Goal: Task Accomplishment & Management: Complete application form

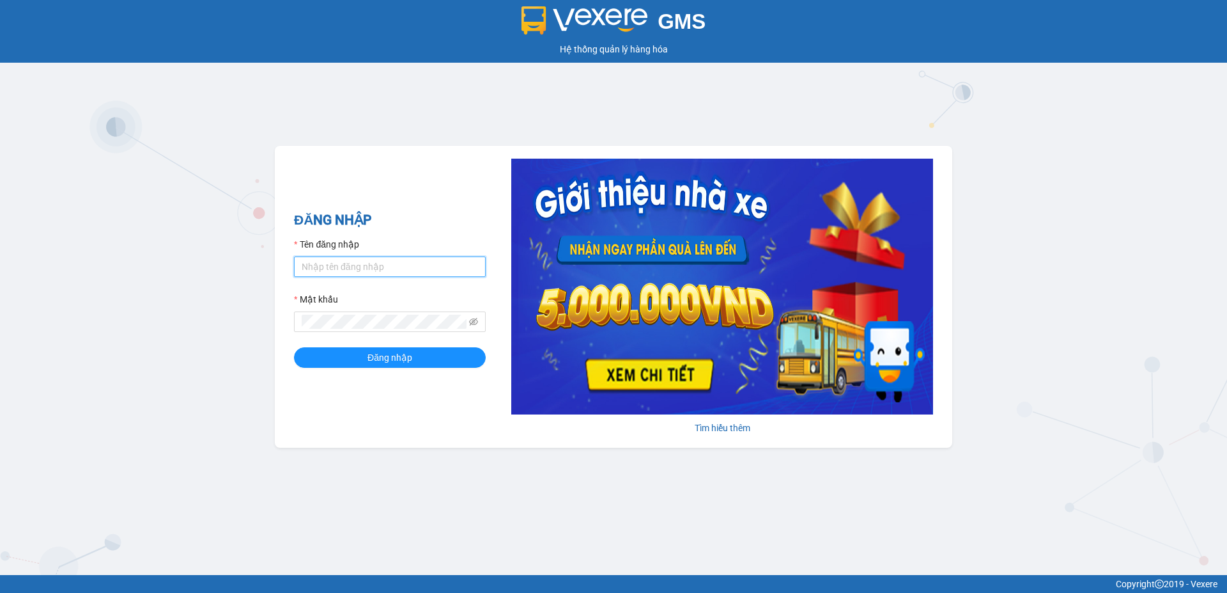
click at [369, 263] on input "Tên đăng nhập" at bounding box center [390, 266] width 192 height 20
type input "L"
type input "ly.hhg"
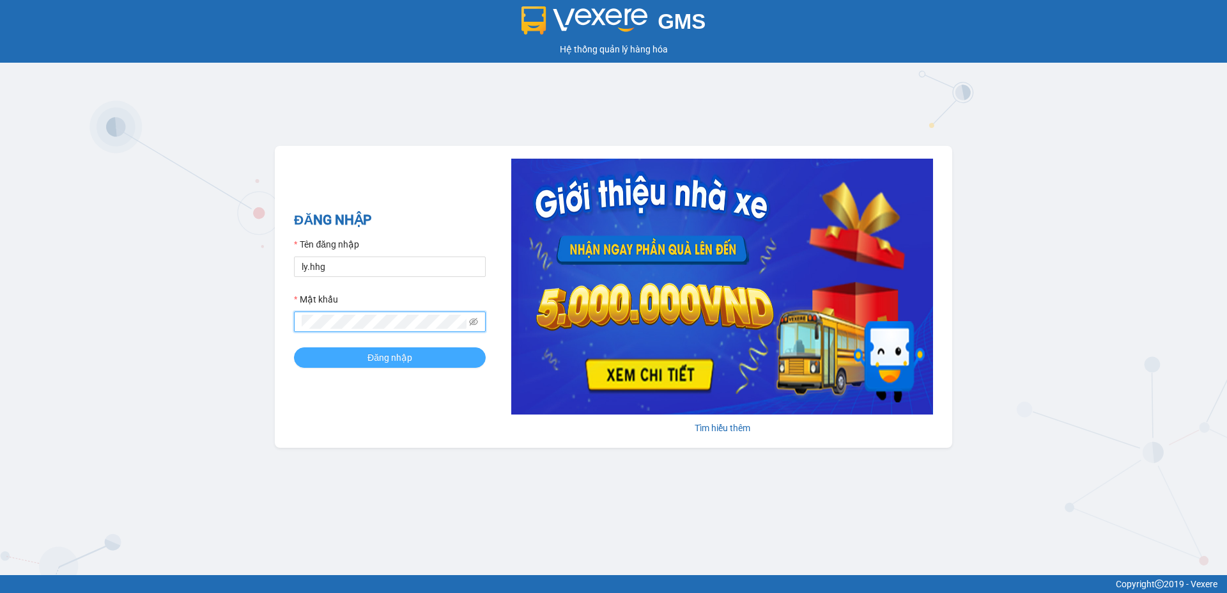
click at [357, 350] on button "Đăng nhập" at bounding box center [390, 357] width 192 height 20
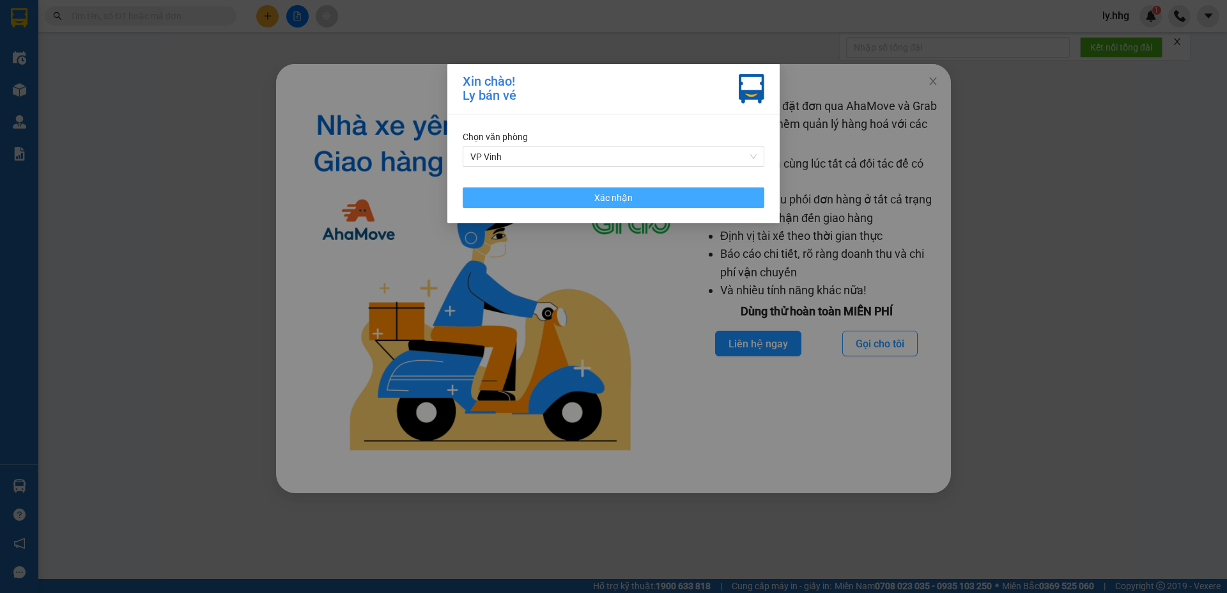
click at [636, 194] on button "Xác nhận" at bounding box center [614, 197] width 302 height 20
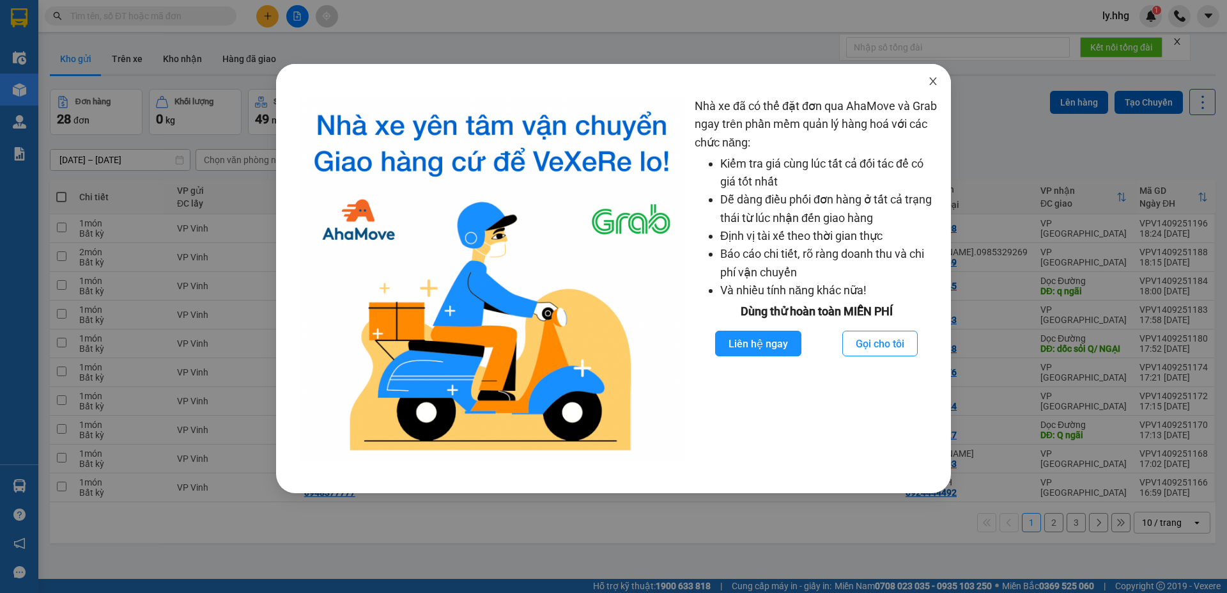
click at [931, 81] on icon "close" at bounding box center [933, 81] width 10 height 10
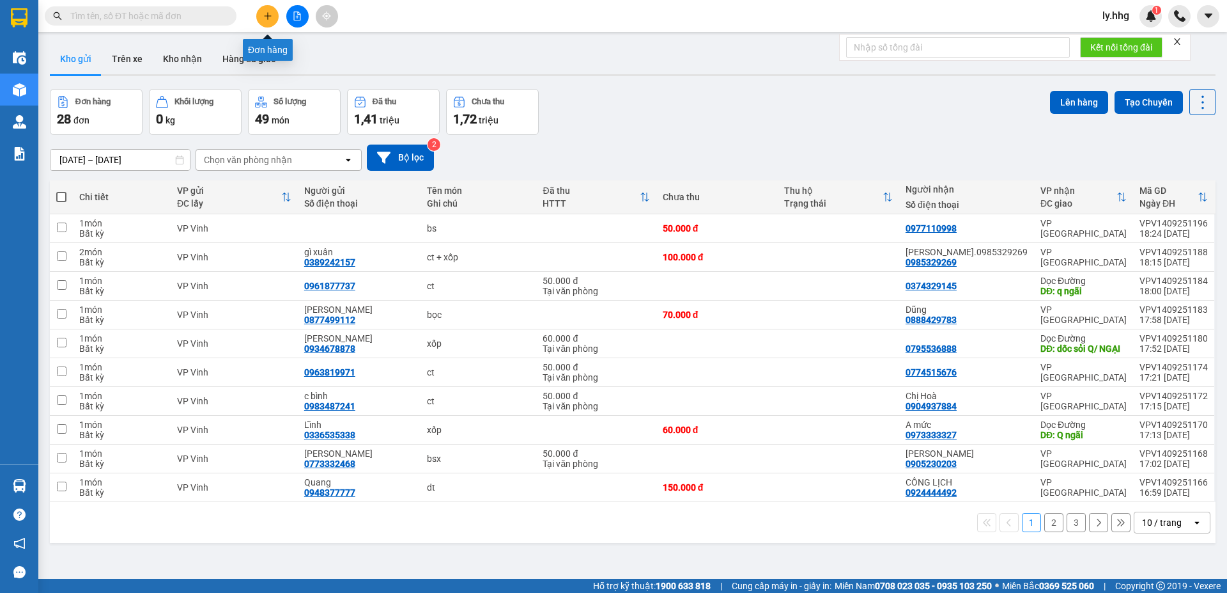
click at [263, 13] on icon "plus" at bounding box center [267, 16] width 9 height 9
click at [269, 18] on icon "plus" at bounding box center [267, 16] width 9 height 9
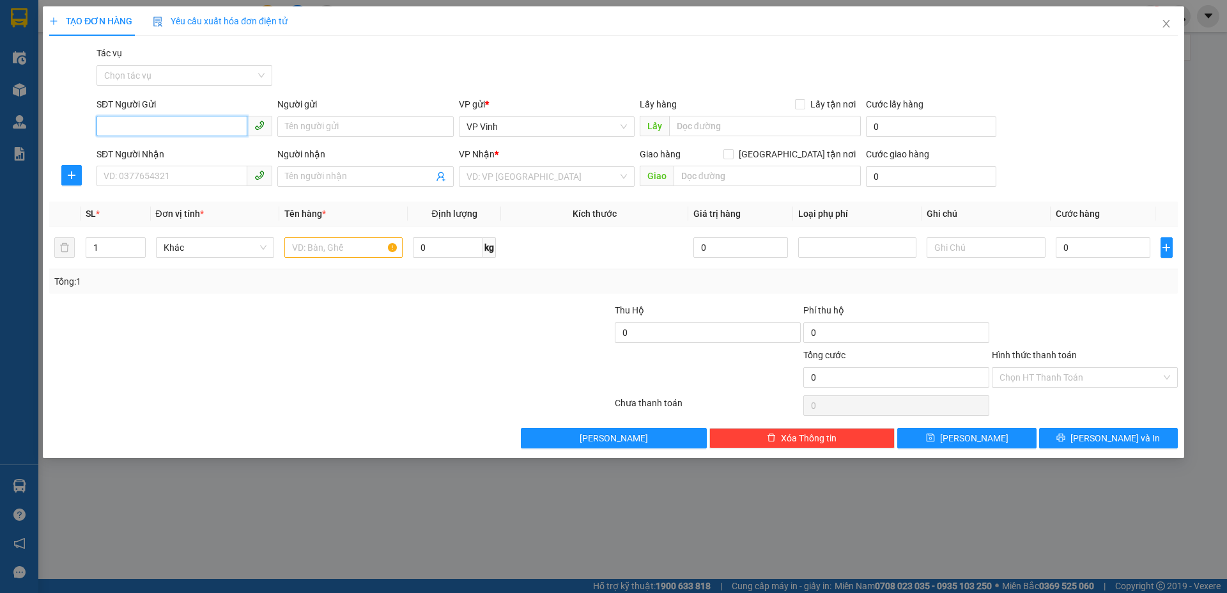
click at [179, 121] on input "SĐT Người Gửi" at bounding box center [172, 126] width 151 height 20
click at [168, 180] on input "SĐT Người Nhận" at bounding box center [172, 176] width 151 height 20
click at [162, 173] on input "SĐT Người Nhận" at bounding box center [172, 176] width 151 height 20
type input "0914113088"
click at [150, 202] on div "0914113088 - A Hiếu" at bounding box center [184, 202] width 160 height 14
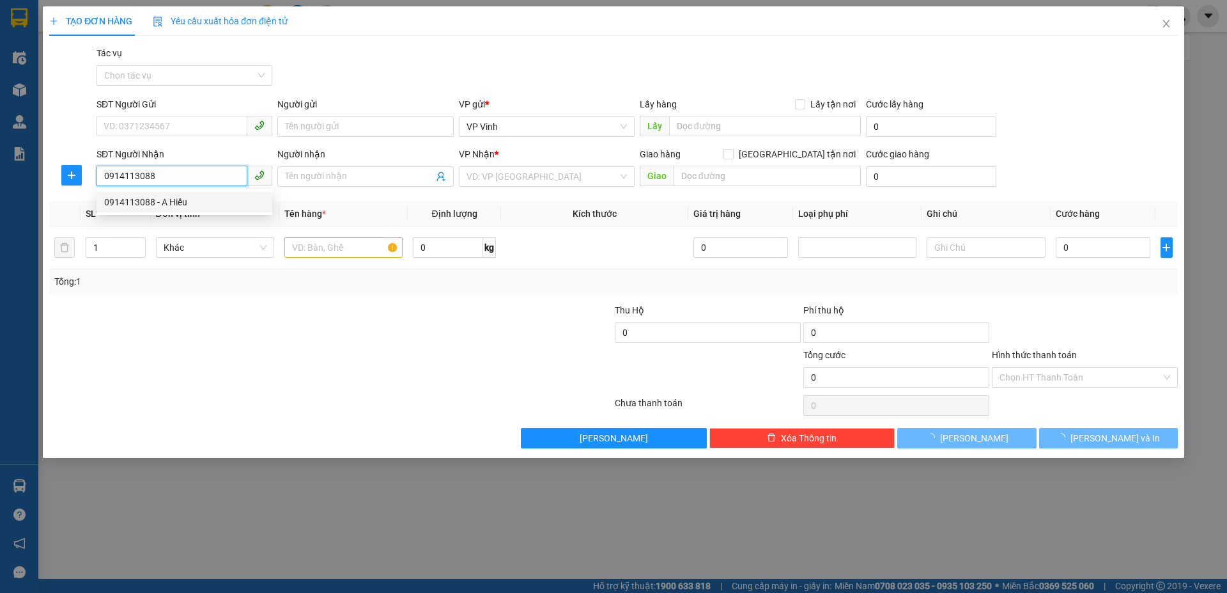
type input "A Hiếu"
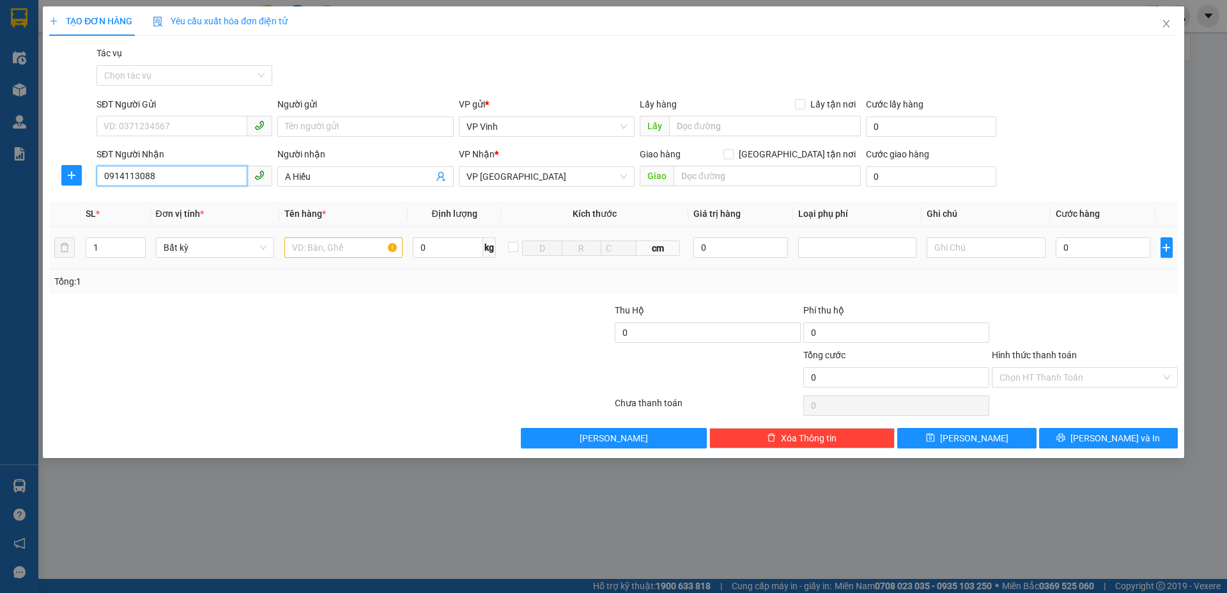
type input "0914113088"
click at [348, 247] on input "text" at bounding box center [343, 247] width 118 height 20
type input "biển số"
click at [382, 318] on div at bounding box center [236, 325] width 377 height 45
click at [986, 251] on input "text" at bounding box center [986, 247] width 118 height 20
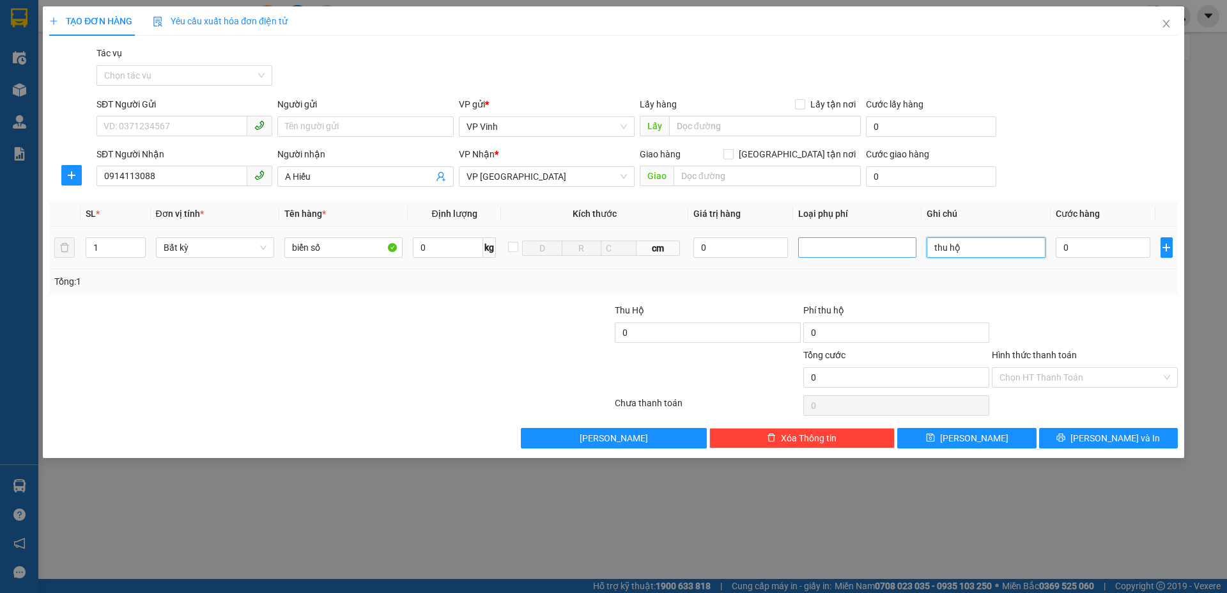
click at [857, 245] on div at bounding box center [858, 247] width 112 height 15
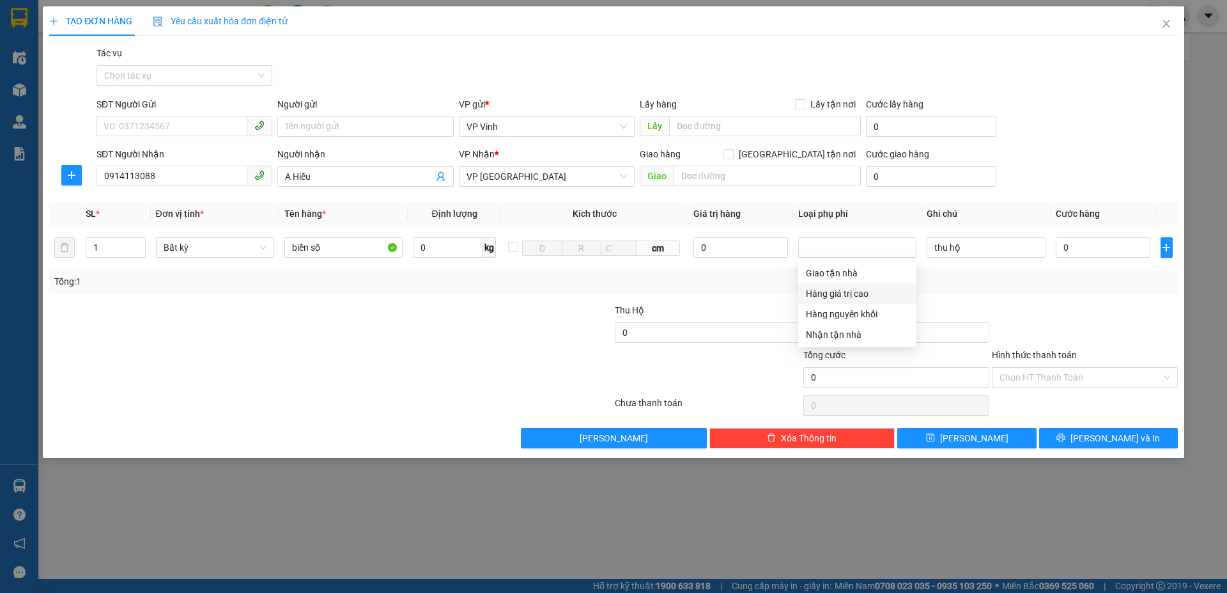
click at [1010, 295] on div "Transit Pickup Surcharge Ids Transit Deliver Surcharge Ids Transit Deliver Surc…" at bounding box center [613, 247] width 1129 height 402
click at [977, 254] on input "thu hộ" at bounding box center [986, 247] width 118 height 20
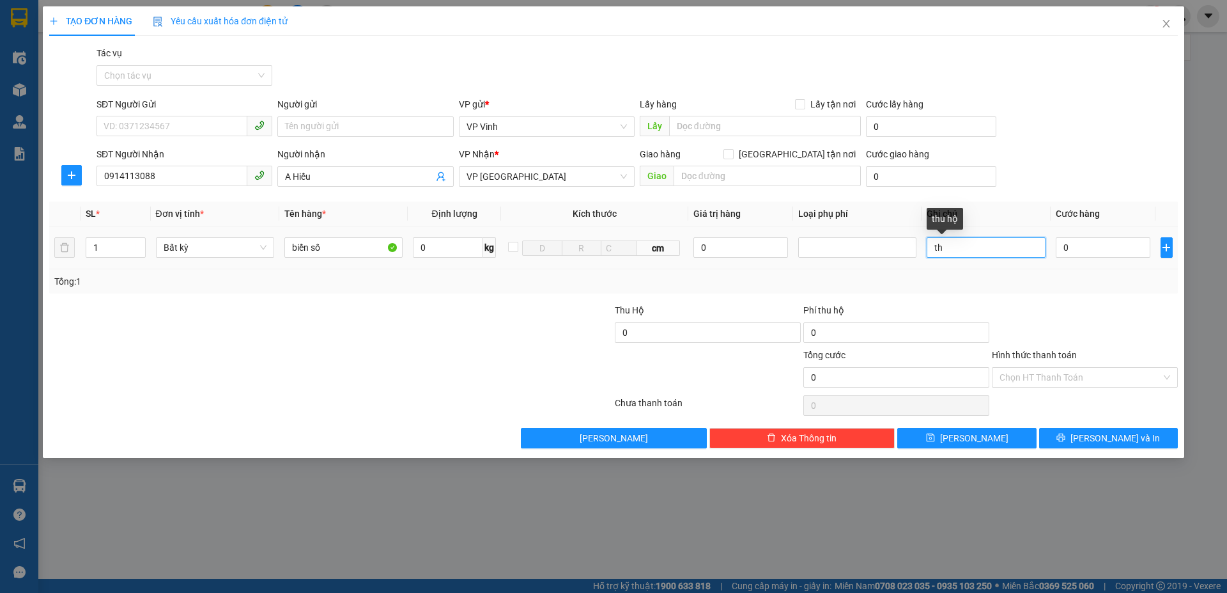
type input "t"
click at [850, 337] on input "0" at bounding box center [897, 332] width 186 height 20
click at [851, 332] on input "0" at bounding box center [897, 332] width 186 height 20
drag, startPoint x: 851, startPoint y: 333, endPoint x: 859, endPoint y: 330, distance: 8.9
click at [859, 330] on input "0" at bounding box center [897, 332] width 186 height 20
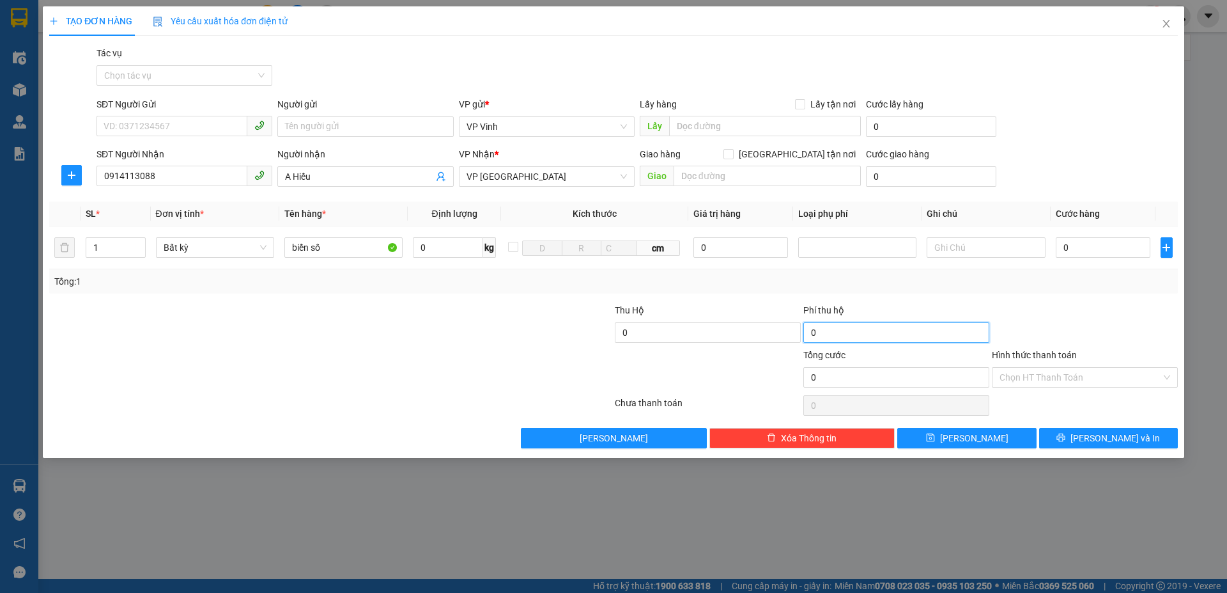
click at [860, 330] on input "0" at bounding box center [897, 332] width 186 height 20
click at [849, 330] on input "0" at bounding box center [897, 332] width 186 height 20
click at [860, 330] on input "0" at bounding box center [897, 332] width 186 height 20
click at [699, 332] on input "0" at bounding box center [708, 332] width 186 height 20
click at [827, 290] on div "Tổng: 1" at bounding box center [613, 281] width 1129 height 24
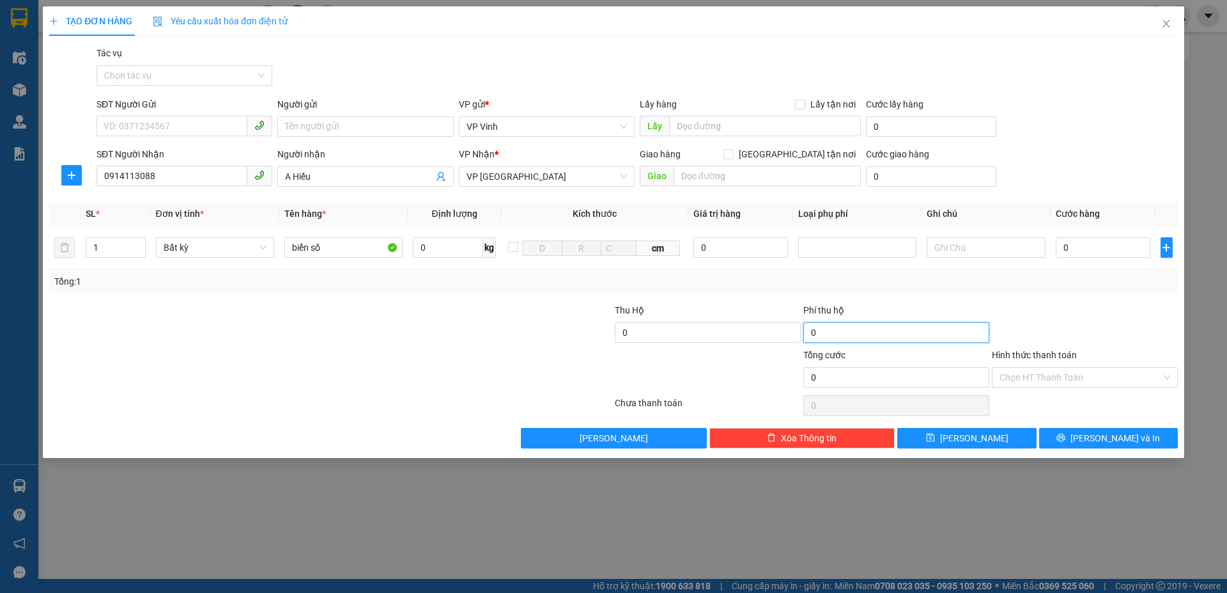
click at [839, 331] on input "0" at bounding box center [897, 332] width 186 height 20
click at [676, 333] on input "0" at bounding box center [708, 332] width 186 height 20
click at [711, 296] on div "Transit Pickup Surcharge Ids Transit Deliver Surcharge Ids Transit Deliver Surc…" at bounding box center [613, 247] width 1129 height 402
click at [652, 337] on input "0" at bounding box center [708, 332] width 186 height 20
click at [769, 290] on div "Tổng: 1" at bounding box center [613, 281] width 1129 height 24
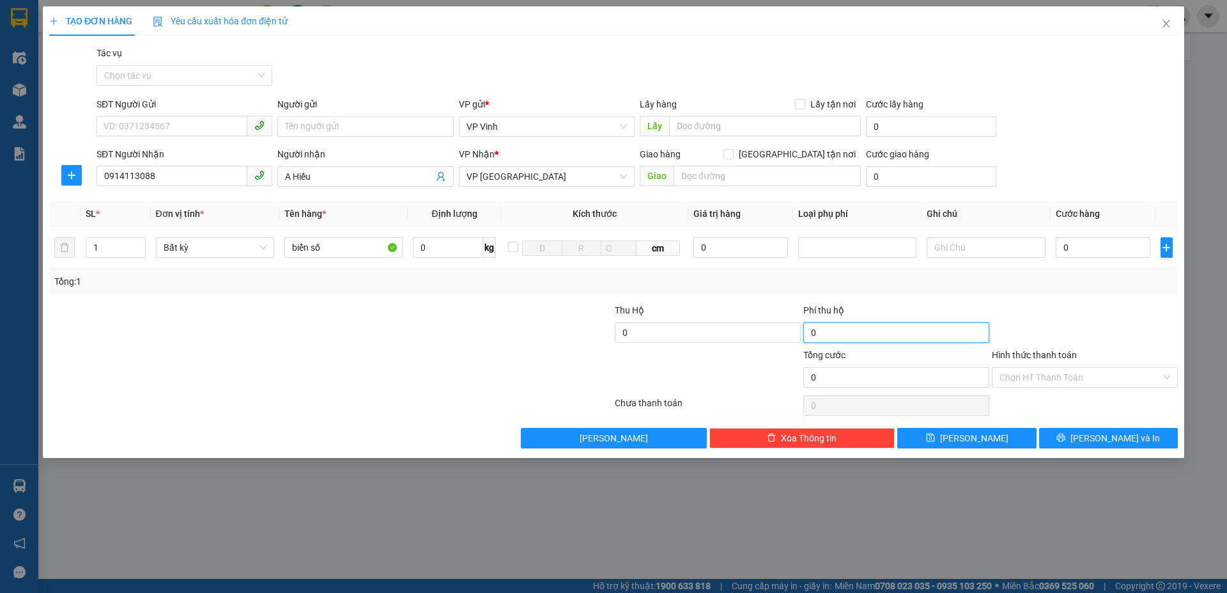
click at [833, 333] on input "0" at bounding box center [897, 332] width 186 height 20
click at [829, 338] on input "0" at bounding box center [897, 332] width 186 height 20
type input "0"
click at [834, 373] on input "0" at bounding box center [897, 377] width 186 height 20
click at [651, 325] on input "11" at bounding box center [708, 332] width 186 height 20
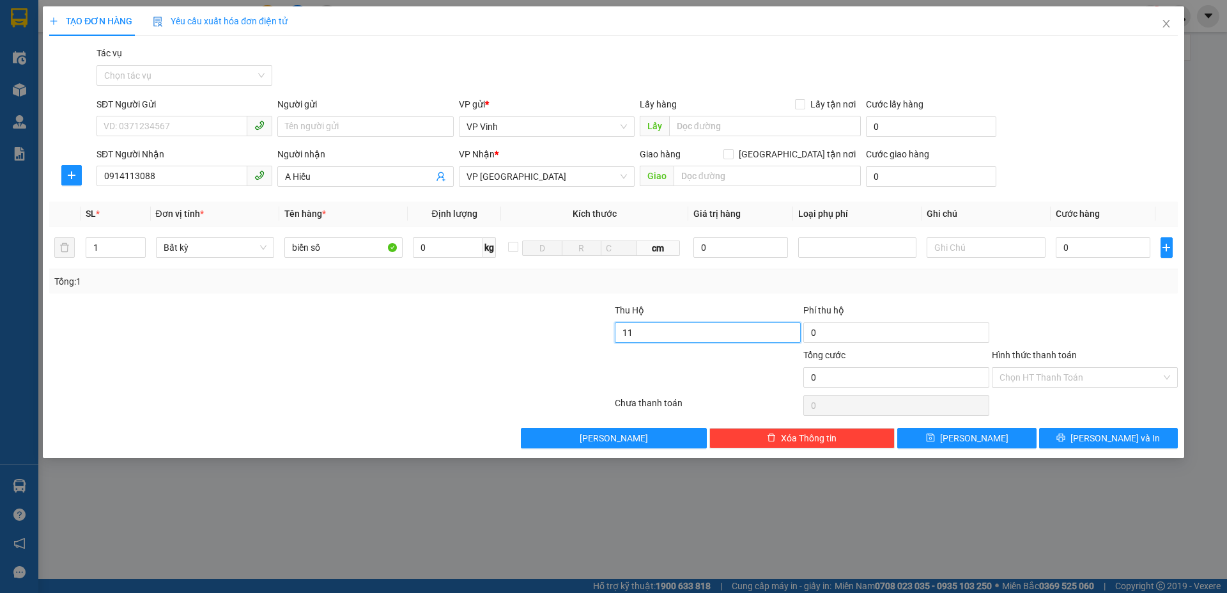
click at [651, 325] on input "11" at bounding box center [708, 332] width 186 height 20
type input "1.300.000"
type input "20.000"
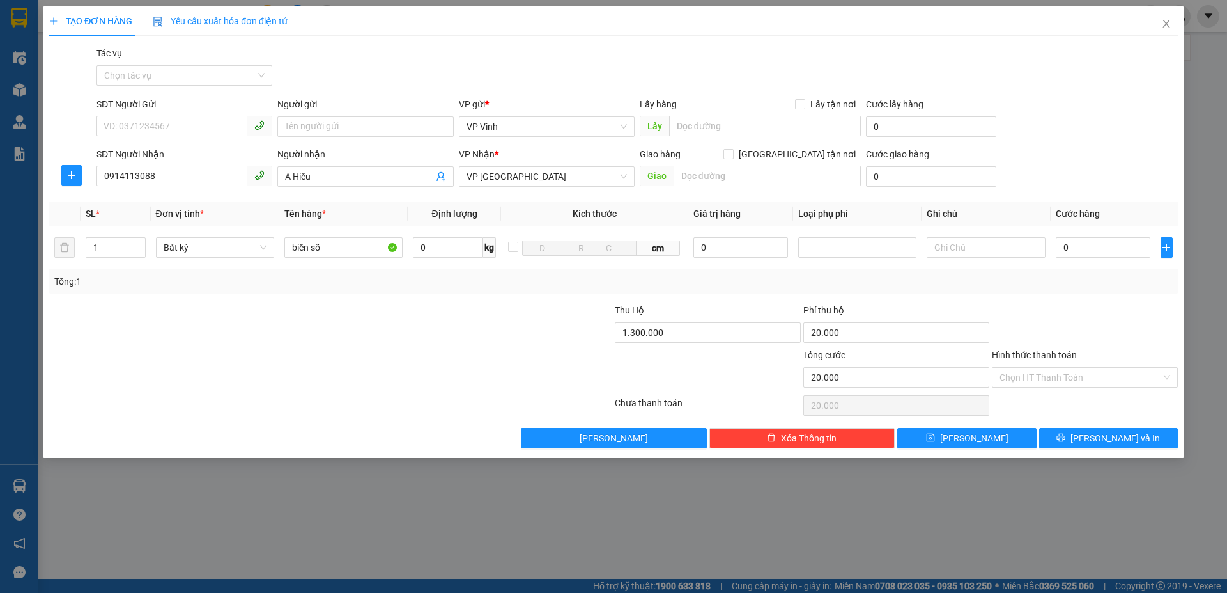
click at [657, 351] on div at bounding box center [708, 370] width 189 height 45
click at [1031, 378] on input "Hình thức thanh toán" at bounding box center [1081, 377] width 162 height 19
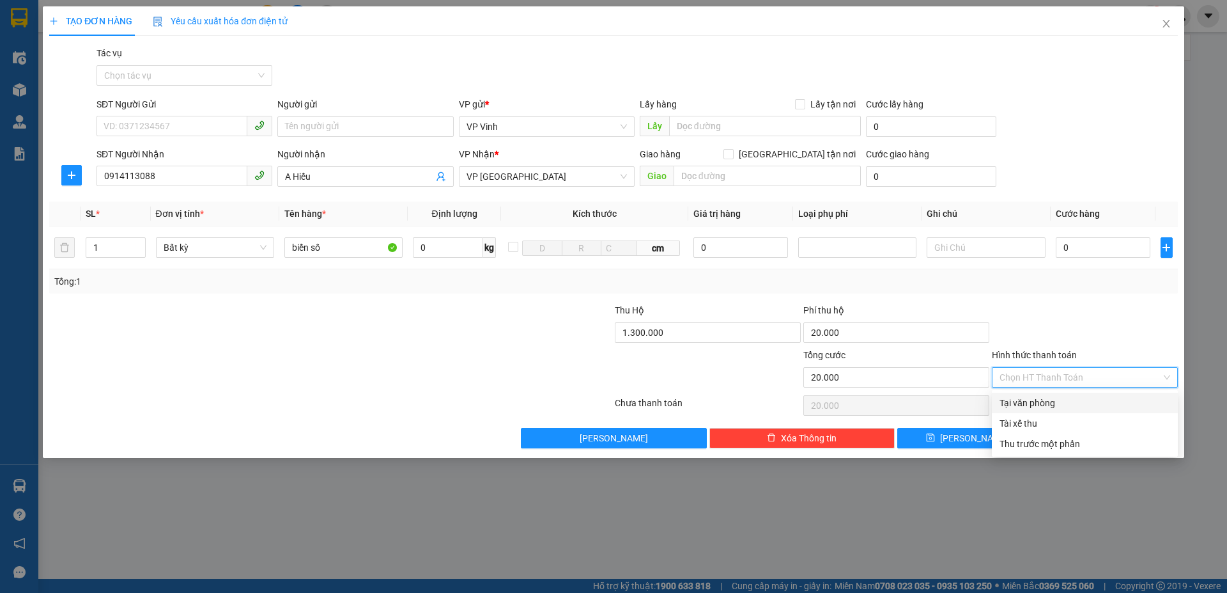
click at [447, 311] on div at bounding box center [519, 325] width 189 height 45
click at [1032, 380] on input "Hình thức thanh toán" at bounding box center [1081, 377] width 162 height 19
click at [698, 305] on div "Thu Hộ" at bounding box center [708, 310] width 186 height 14
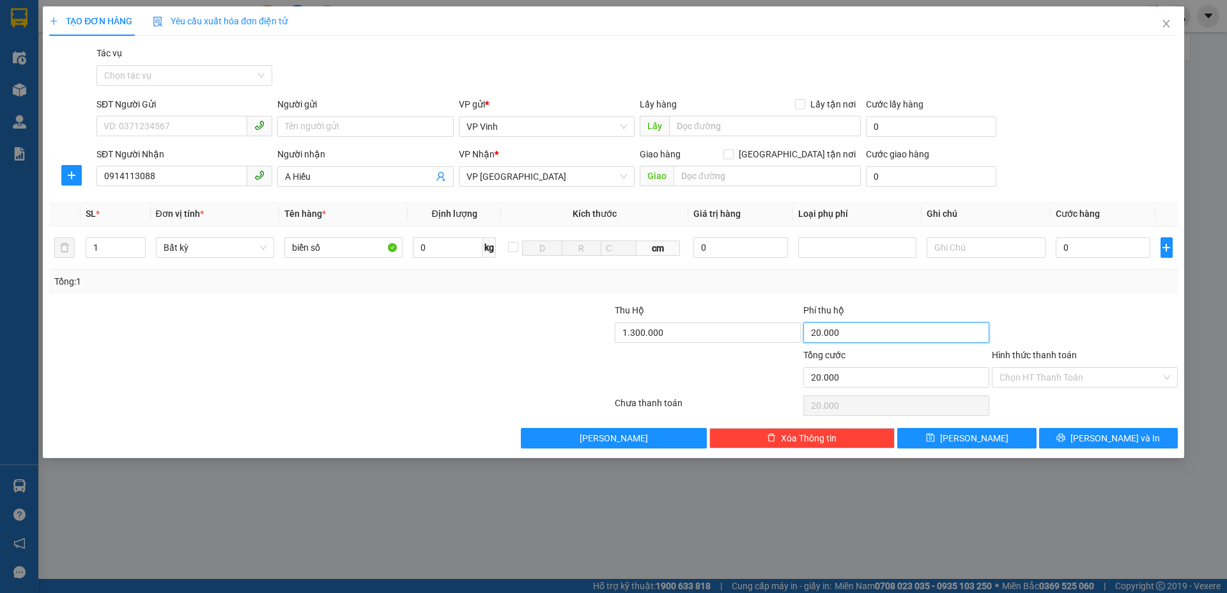
click at [862, 330] on input "20.000" at bounding box center [897, 332] width 186 height 20
click at [735, 340] on input "1.300.000" at bounding box center [708, 332] width 186 height 20
click at [879, 334] on input "20.000" at bounding box center [897, 332] width 186 height 20
click at [855, 336] on input "20.000" at bounding box center [897, 332] width 186 height 20
click at [845, 337] on input "20.000" at bounding box center [897, 332] width 186 height 20
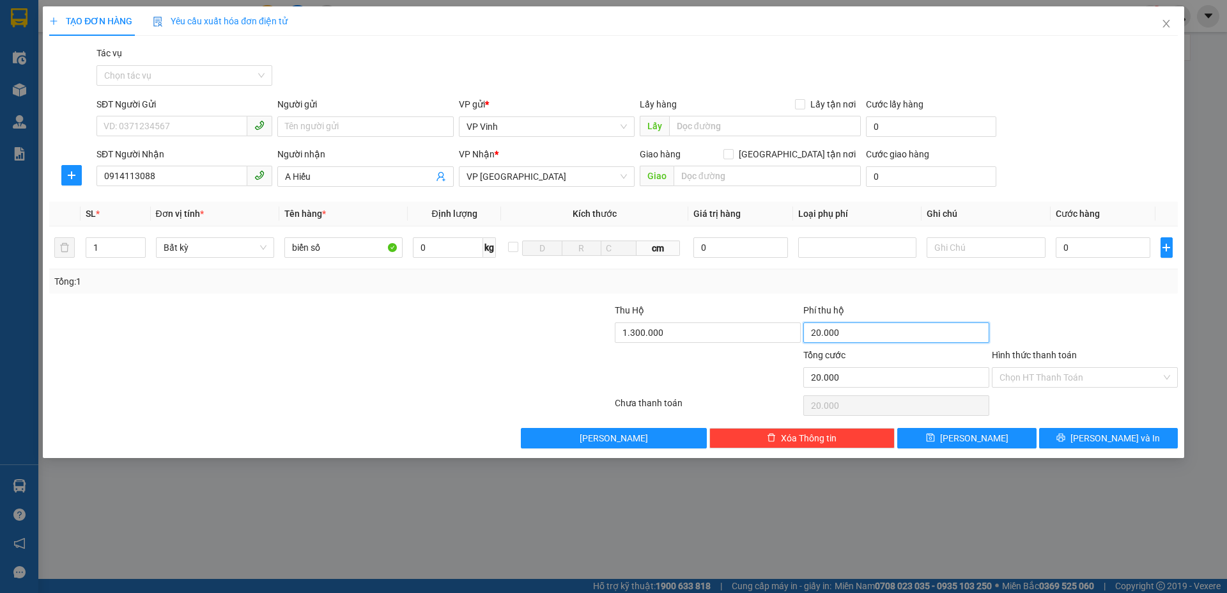
type input "2.000"
type input "200"
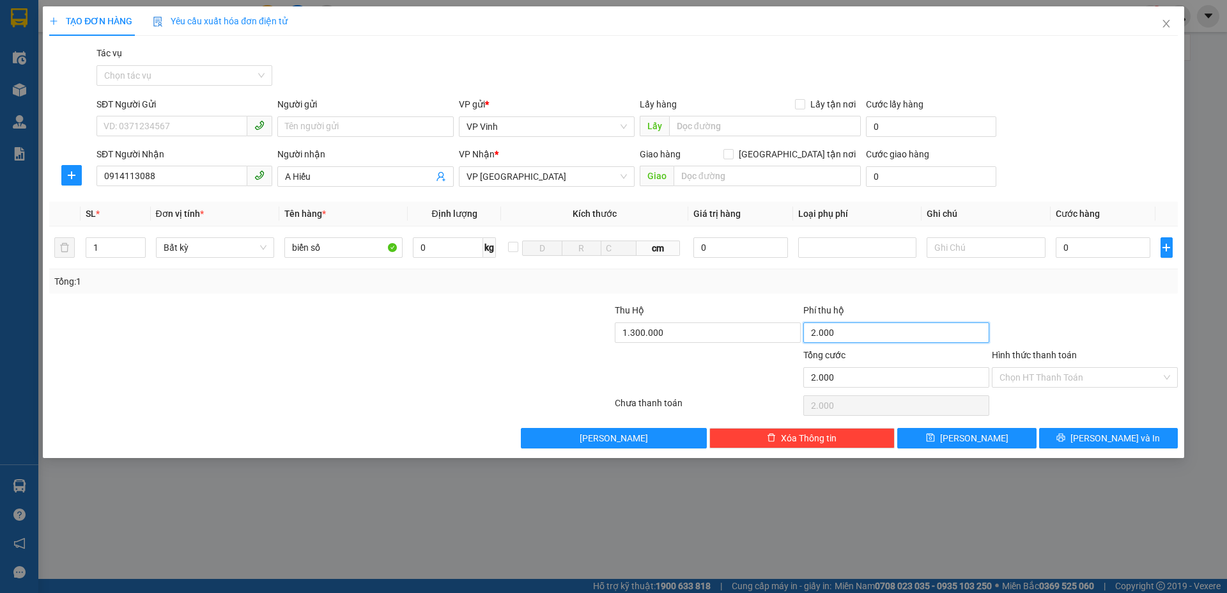
type input "200"
type input "20"
type input "2"
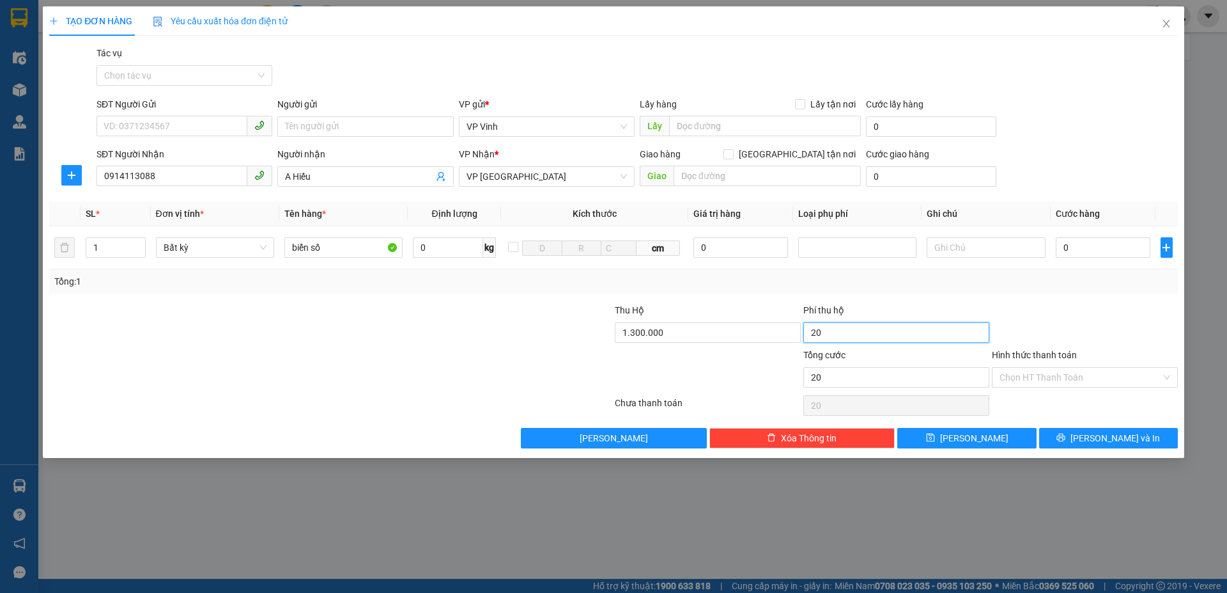
type input "2"
type input "0"
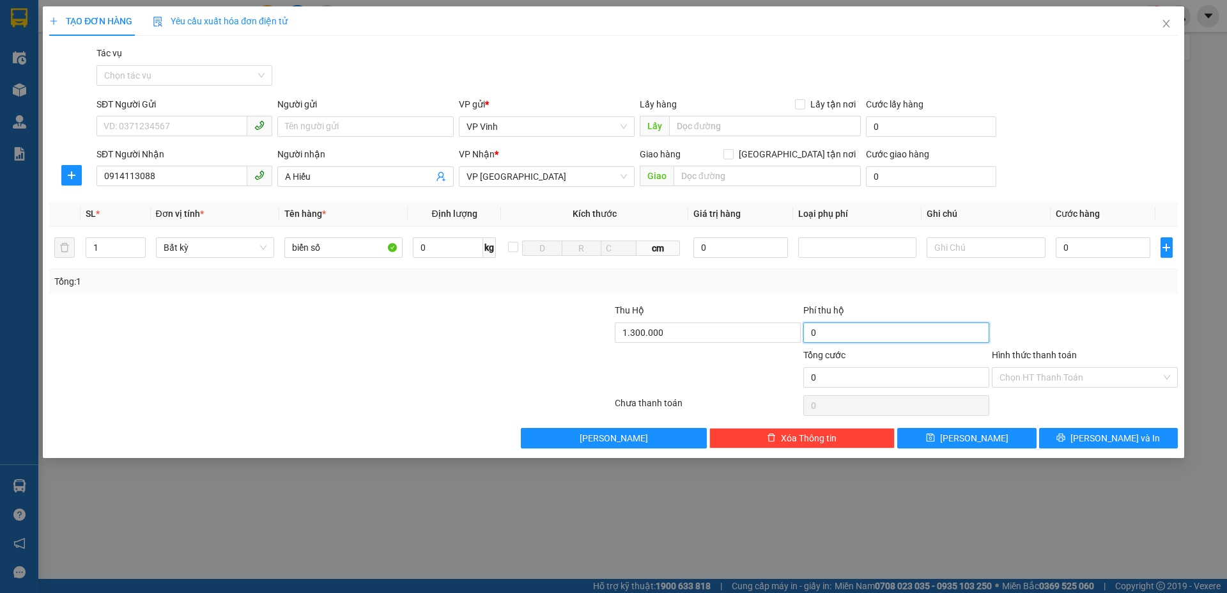
type input "7"
type input "70"
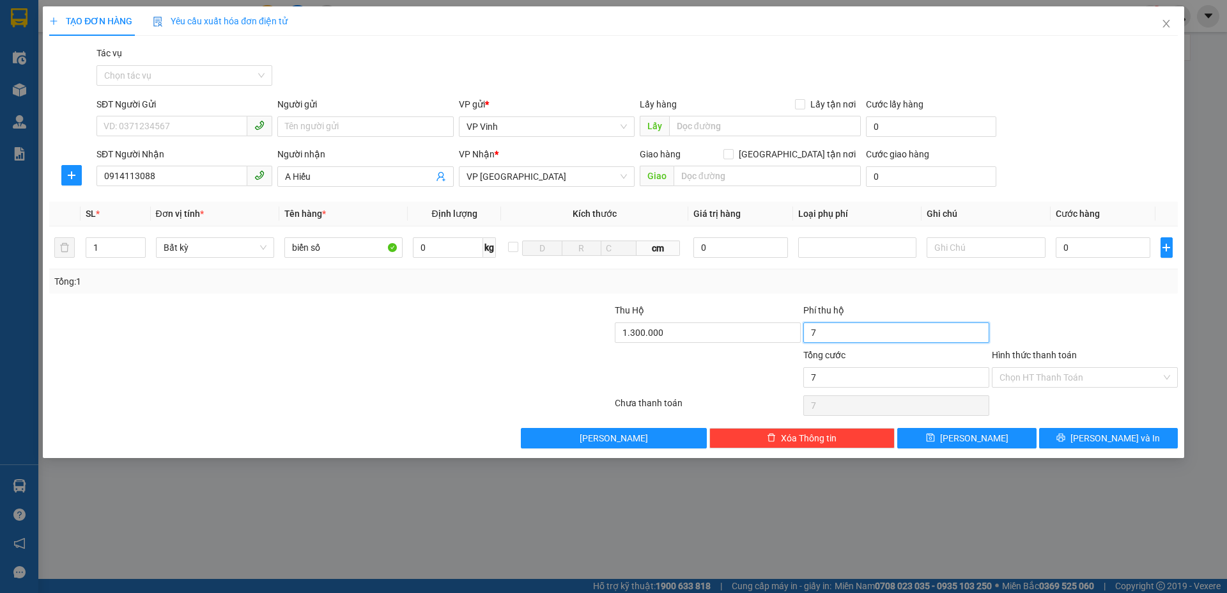
type input "70"
type input "700"
type input "7.000"
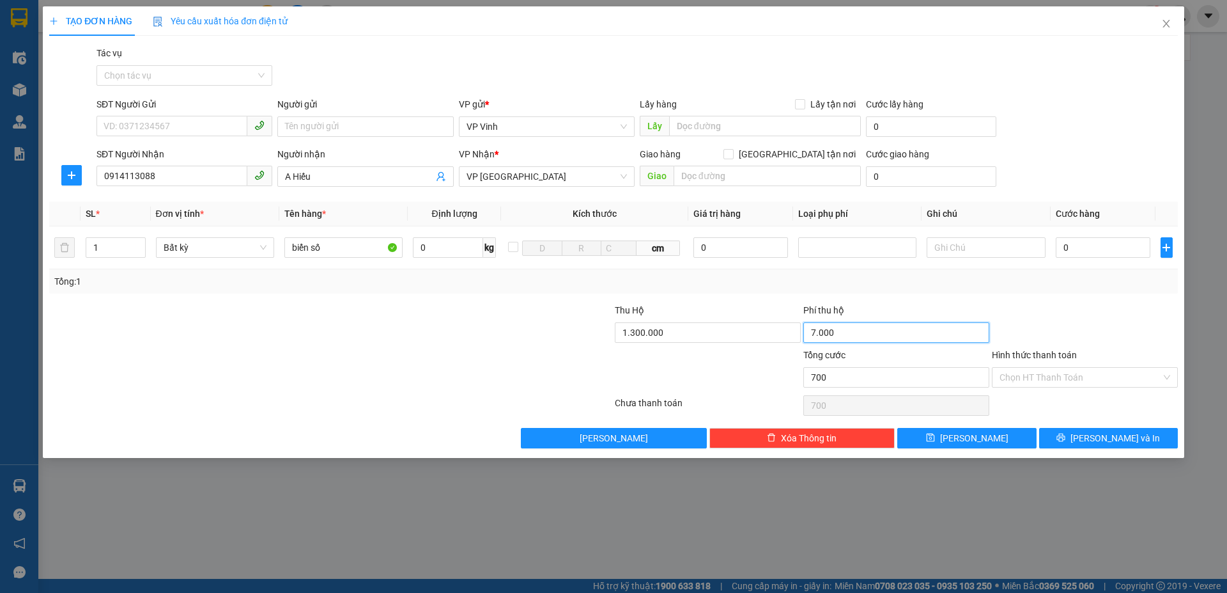
type input "7.000"
type input "70.000"
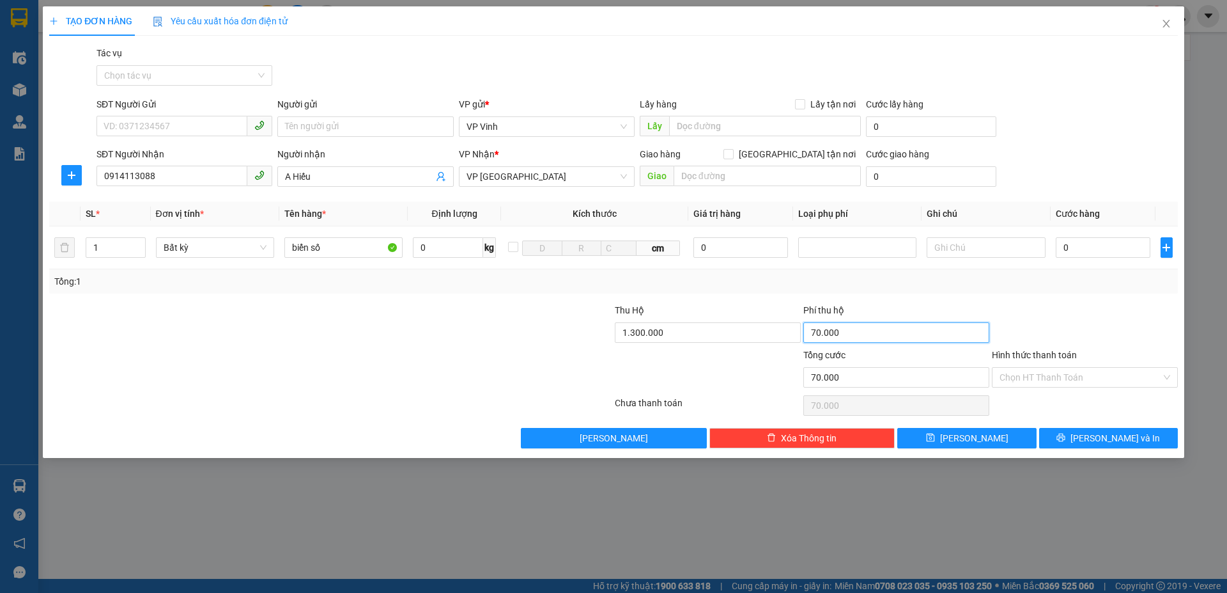
type input "700.000"
type input "70.000"
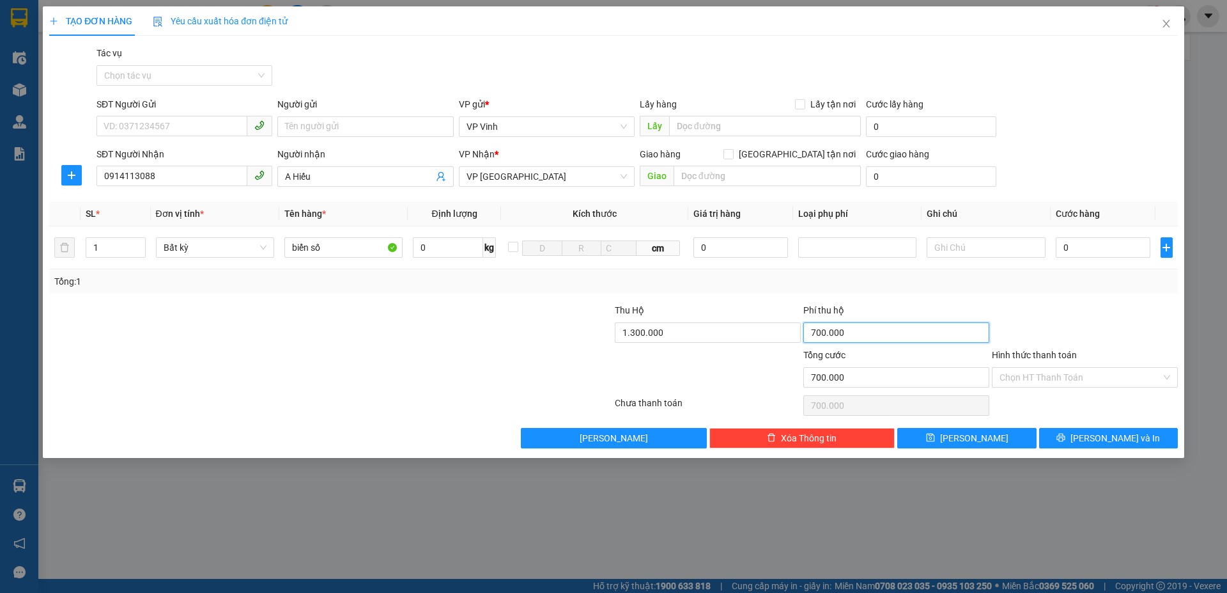
type input "70.000"
click at [877, 306] on div "Phí thu hộ" at bounding box center [897, 312] width 186 height 19
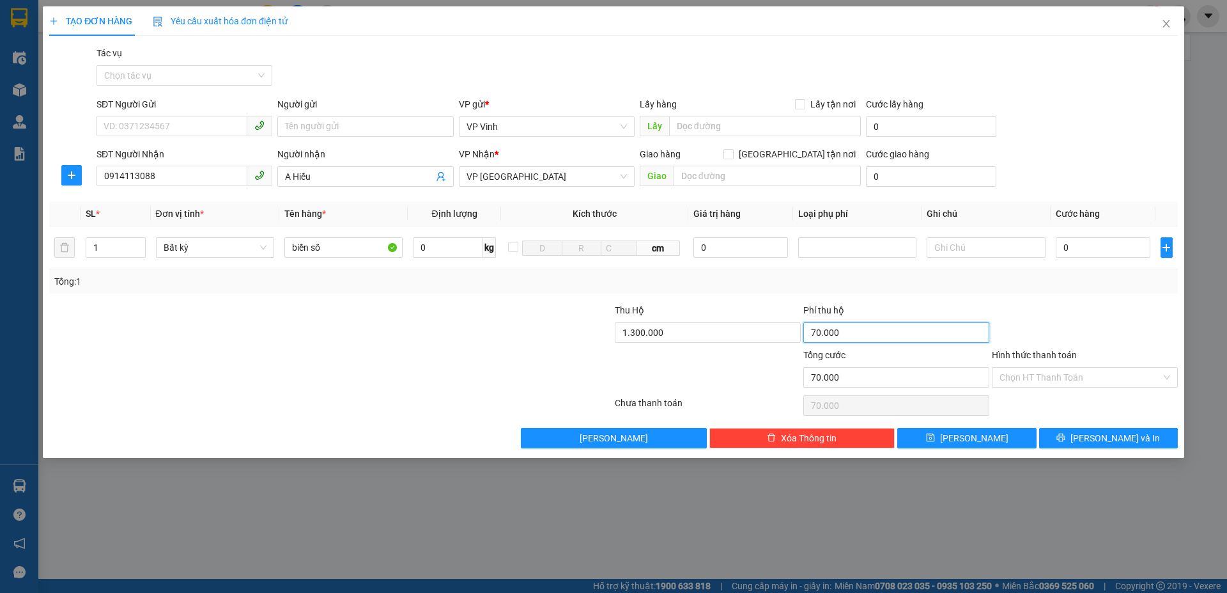
click at [862, 334] on input "70.000" at bounding box center [897, 332] width 186 height 20
type input "0"
type input "2"
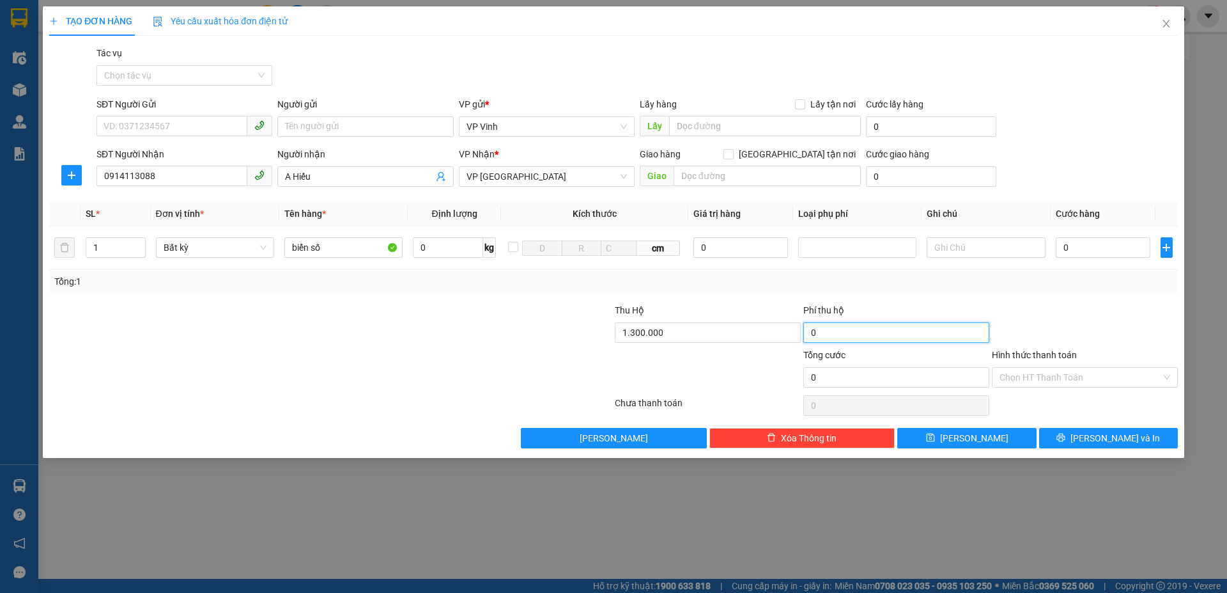
type input "2"
type input "20"
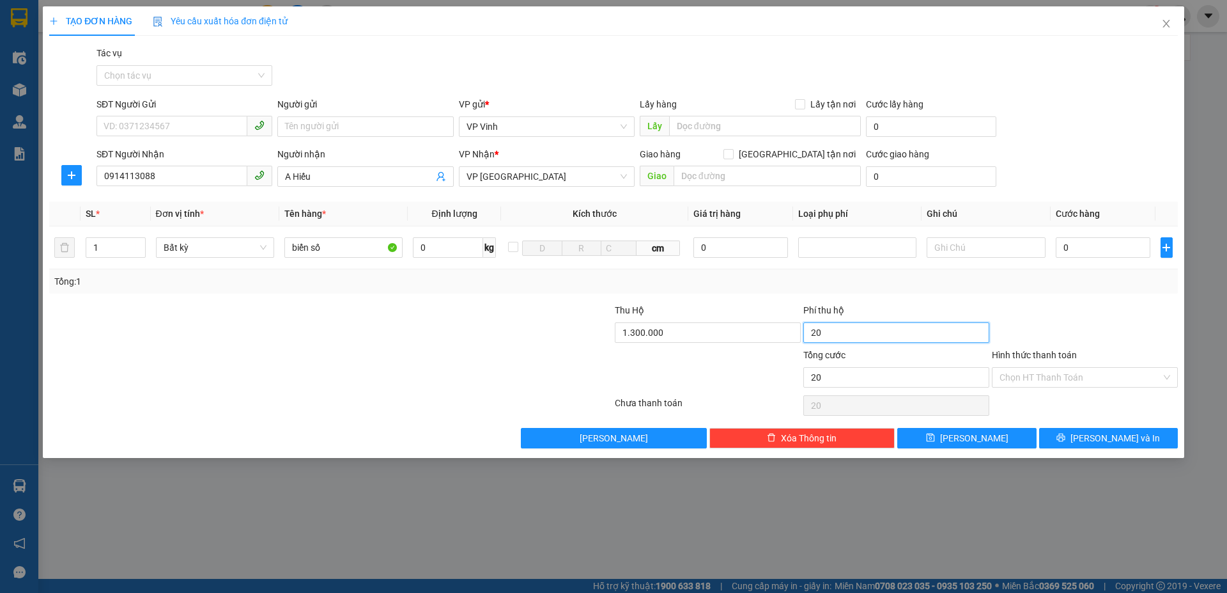
type input "200"
type input "2.000"
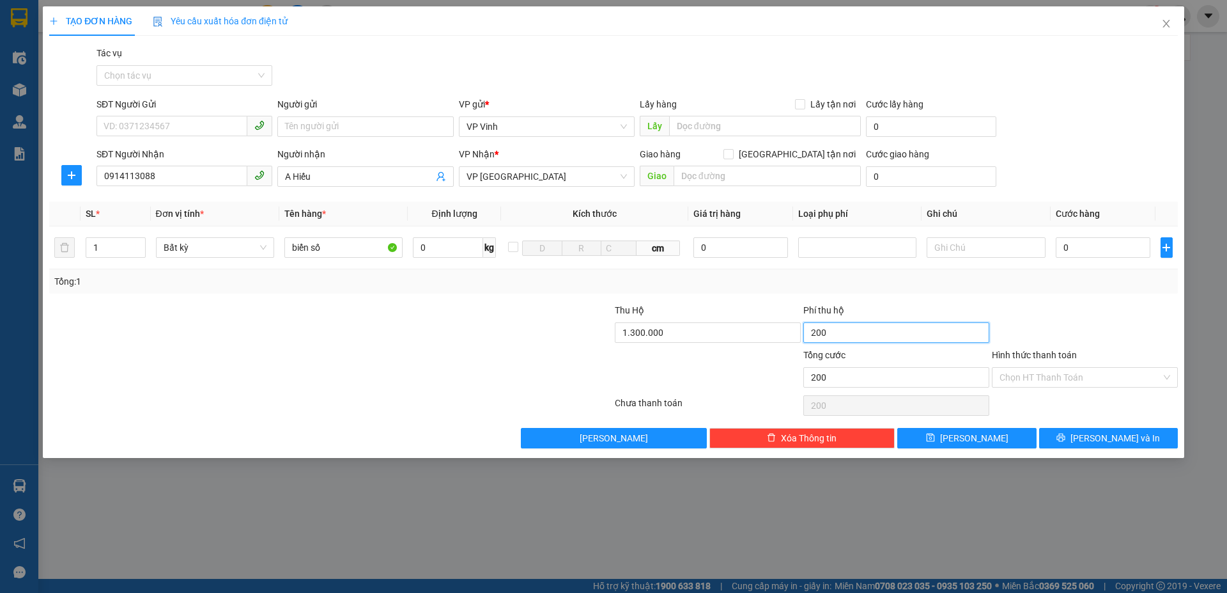
type input "2.000"
type input "20.000"
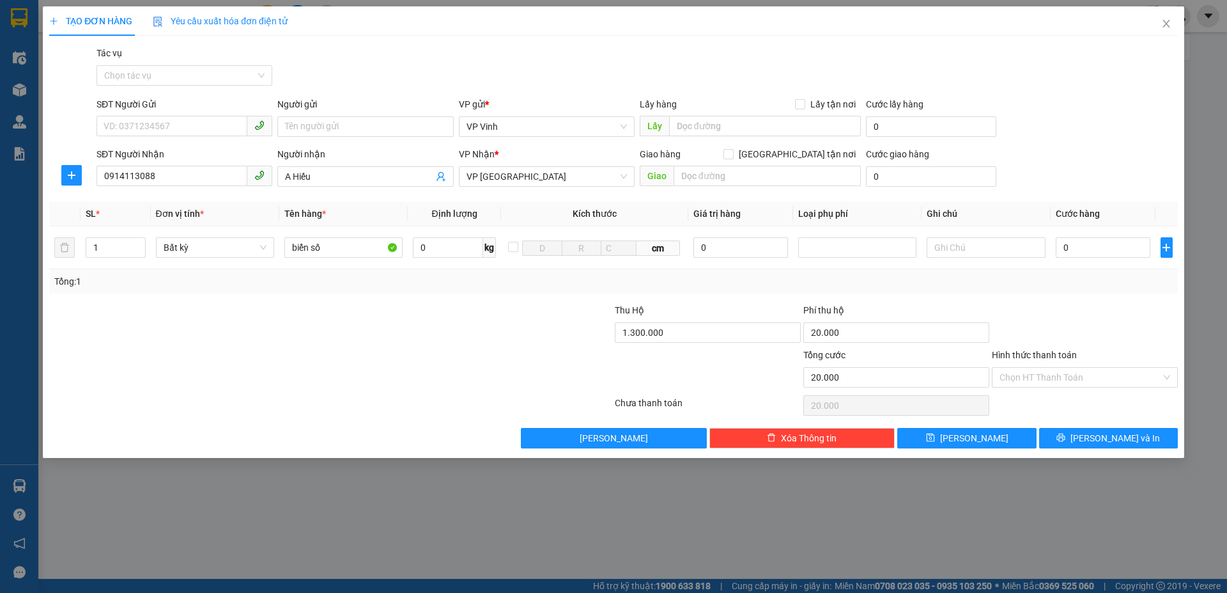
type input "20.000"
click at [941, 308] on div "Phí thu hộ" at bounding box center [897, 312] width 186 height 19
click at [921, 295] on div "Transit Pickup Surcharge Ids Transit Deliver Surcharge Ids Transit Deliver Surc…" at bounding box center [613, 247] width 1129 height 402
drag, startPoint x: 203, startPoint y: 168, endPoint x: 43, endPoint y: 187, distance: 161.0
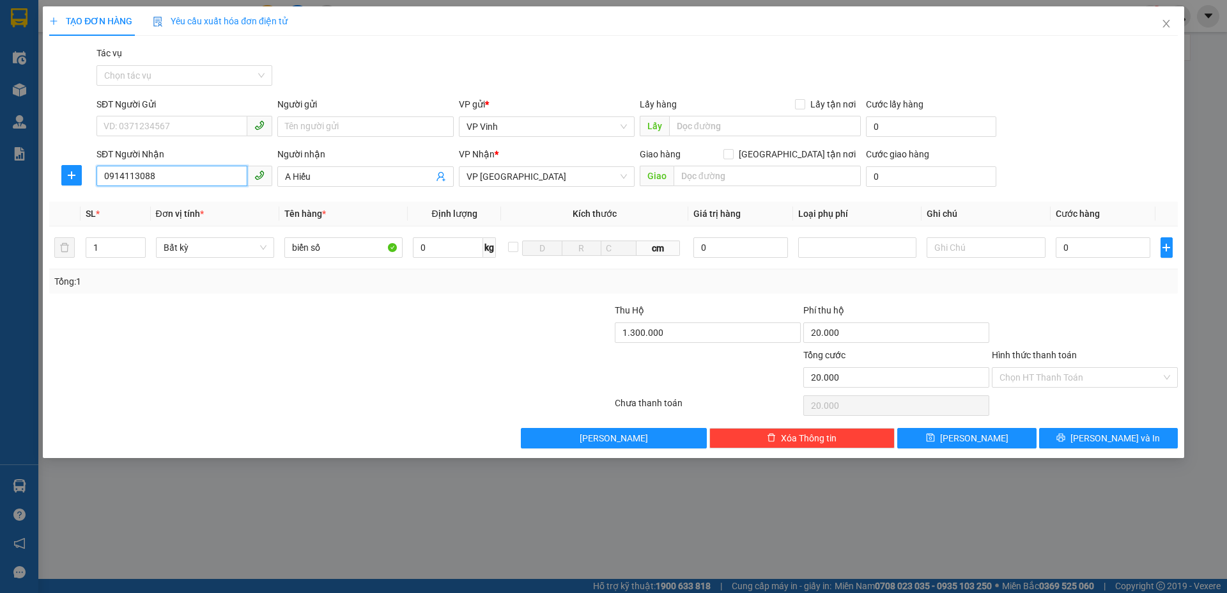
click at [45, 187] on div "TẠO ĐƠN HÀNG Yêu cầu xuất hóa đơn điện tử Transit Pickup Surcharge Ids Transit …" at bounding box center [614, 231] width 1142 height 451
click at [247, 281] on div "Tổng: 1" at bounding box center [263, 281] width 419 height 14
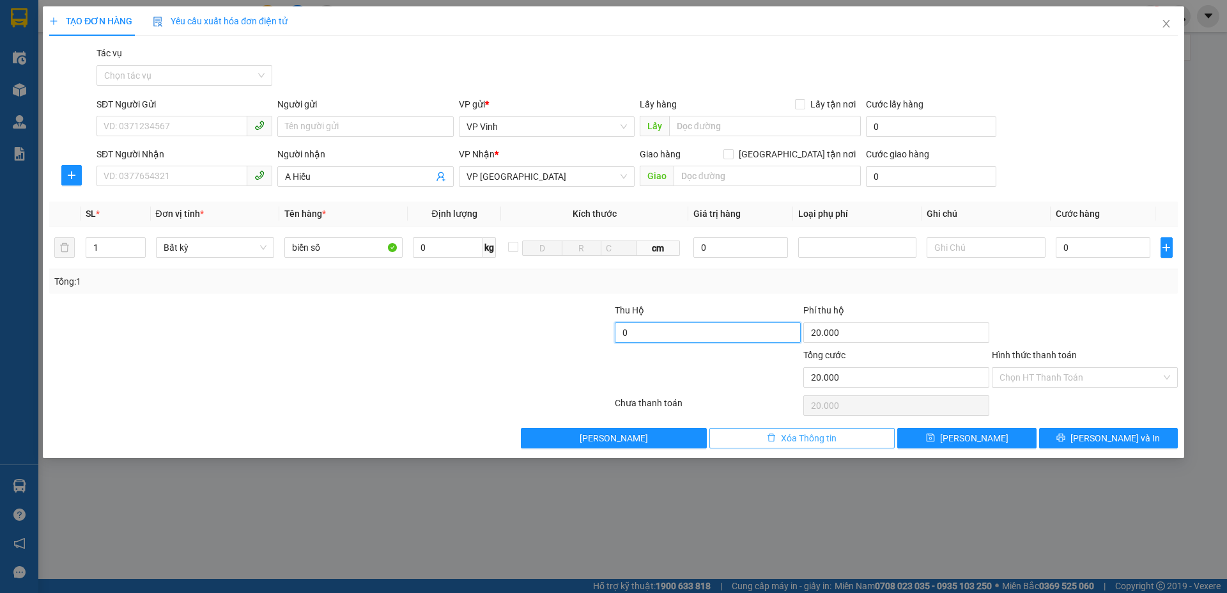
type input "0"
click at [802, 435] on span "Xóa Thông tin" at bounding box center [809, 438] width 56 height 14
type input "0"
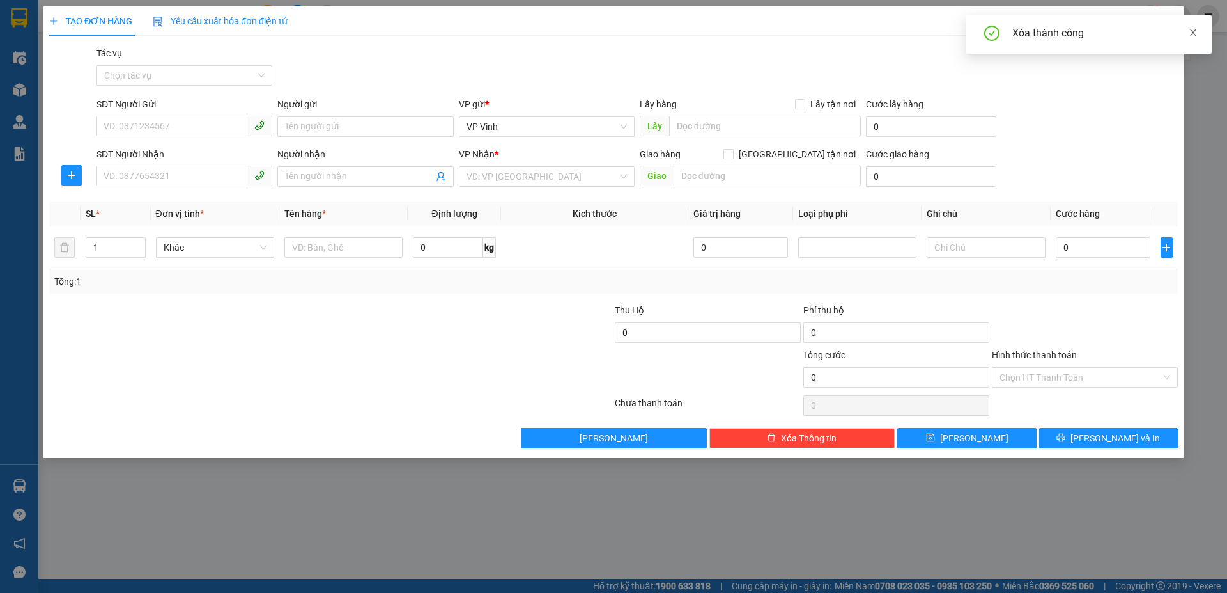
click at [1196, 33] on icon "close" at bounding box center [1193, 32] width 9 height 9
click at [1164, 24] on icon "close" at bounding box center [1167, 24] width 10 height 10
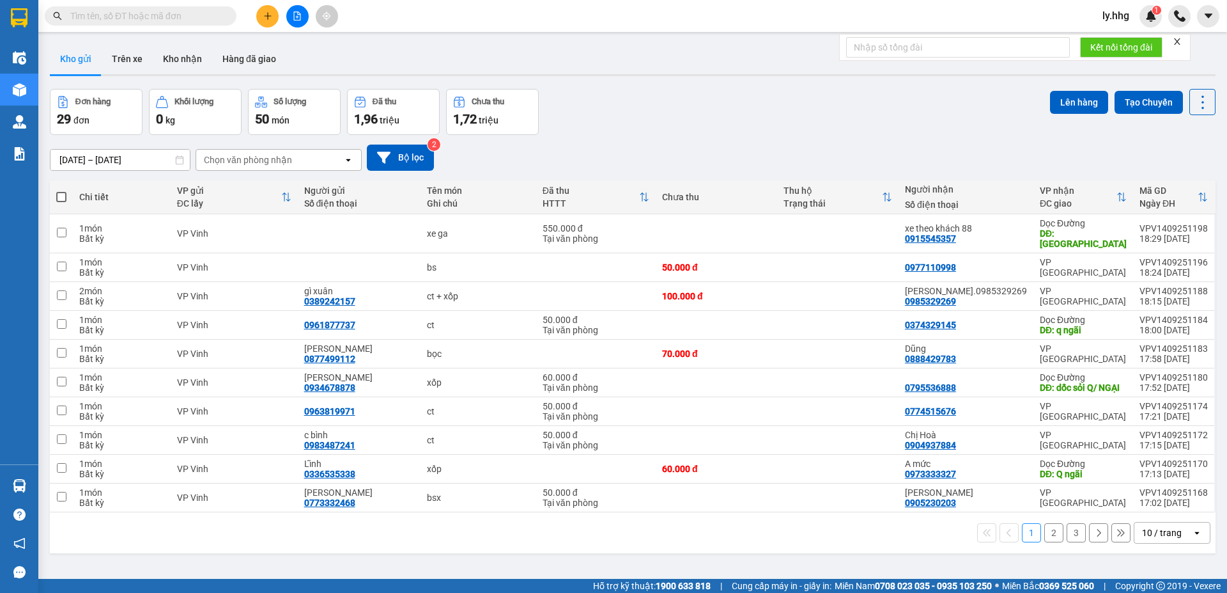
click at [1093, 17] on span "ly.hhg" at bounding box center [1116, 16] width 47 height 16
click at [1109, 40] on li "Đăng xuất" at bounding box center [1133, 39] width 82 height 20
